Goal: Task Accomplishment & Management: Use online tool/utility

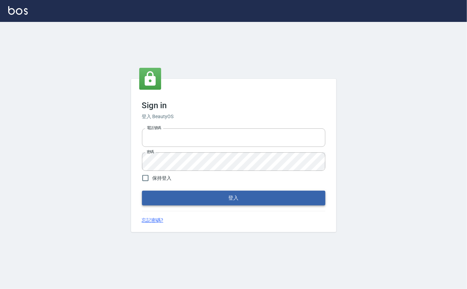
type input "0912271117"
click at [225, 199] on button "登入" at bounding box center [233, 197] width 183 height 14
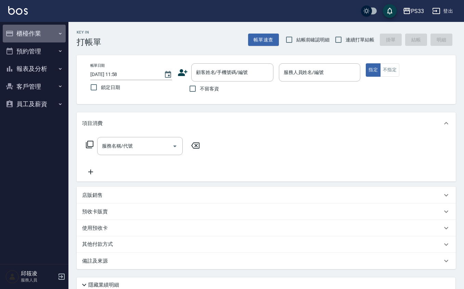
click at [22, 35] on button "櫃檯作業" at bounding box center [34, 34] width 63 height 18
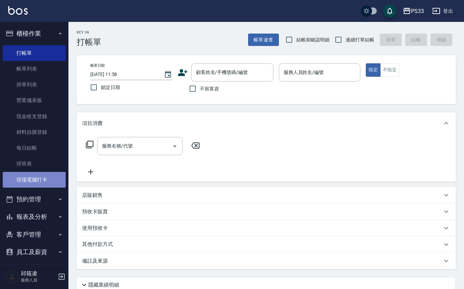
click at [47, 180] on link "現場電腦打卡" at bounding box center [34, 180] width 63 height 16
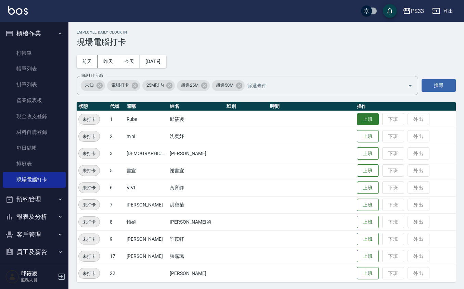
click at [364, 116] on button "上班" at bounding box center [368, 119] width 22 height 12
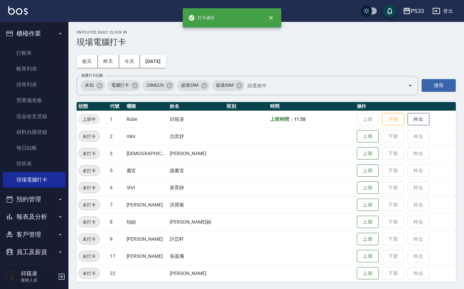
scroll to position [1, 0]
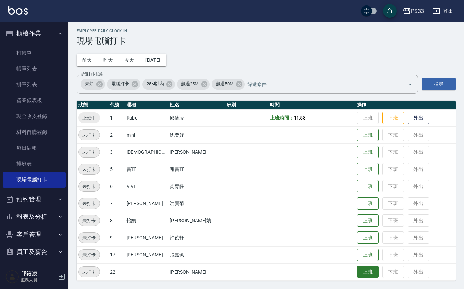
click at [359, 269] on button "上班" at bounding box center [368, 272] width 22 height 12
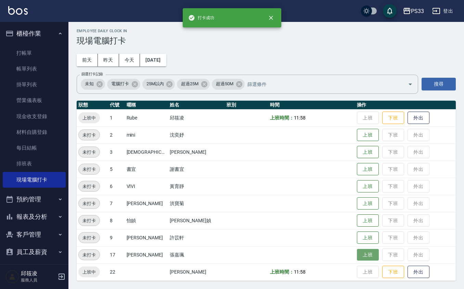
click at [357, 254] on button "上班" at bounding box center [368, 255] width 22 height 12
click at [357, 235] on button "上班" at bounding box center [368, 237] width 22 height 12
